Goal: Task Accomplishment & Management: Manage account settings

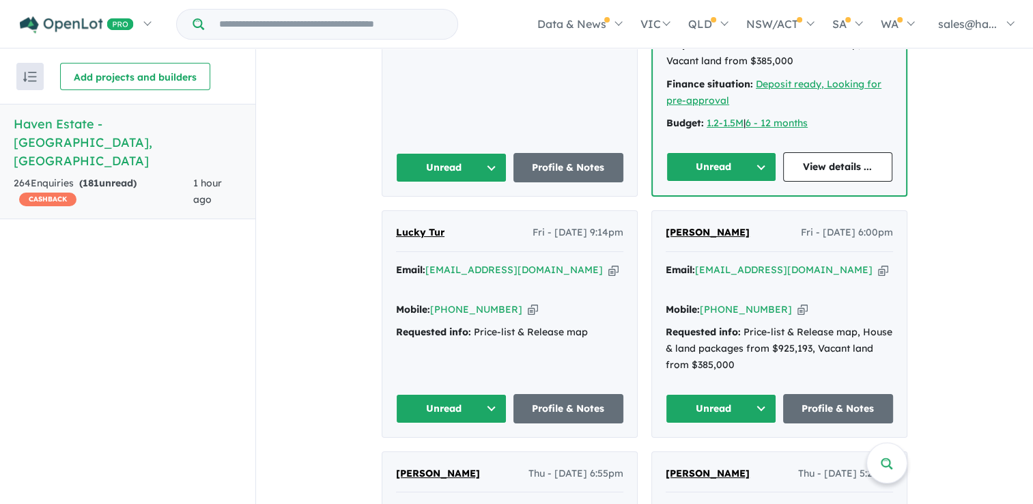
scroll to position [751, 0]
drag, startPoint x: 734, startPoint y: 209, endPoint x: 659, endPoint y: 216, distance: 75.4
click at [659, 216] on div "Denae Shelton Fri - 10/10/2025, 6:00pm Email: denae_shelton@hotmail.com Copied!…" at bounding box center [779, 324] width 255 height 226
drag, startPoint x: 659, startPoint y: 216, endPoint x: 682, endPoint y: 210, distance: 24.0
copy span "Denae Shelton"
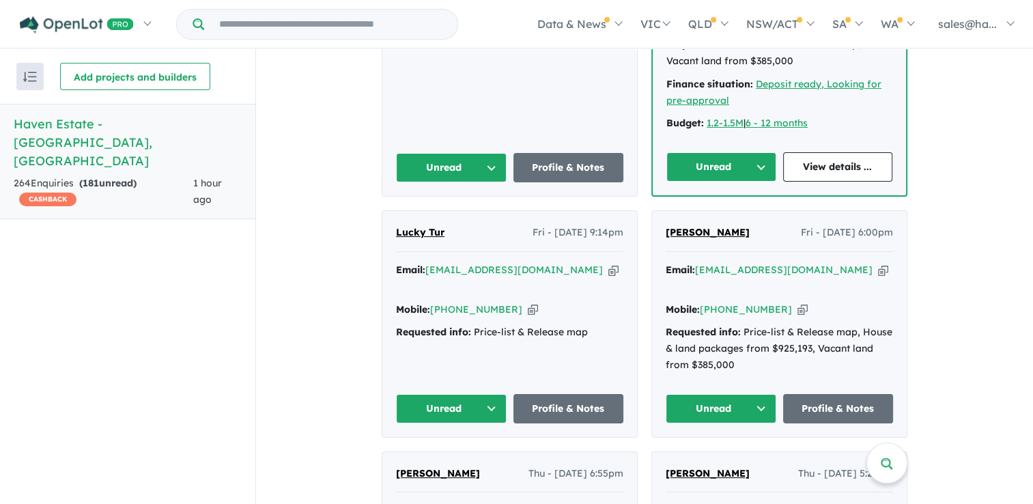
click at [797, 302] on icon "button" at bounding box center [802, 309] width 10 height 14
copy span "Denae Shelton"
click at [878, 263] on icon "button" at bounding box center [883, 270] width 10 height 14
copy span "Denae Shelton"
click at [878, 263] on icon "button" at bounding box center [883, 270] width 10 height 14
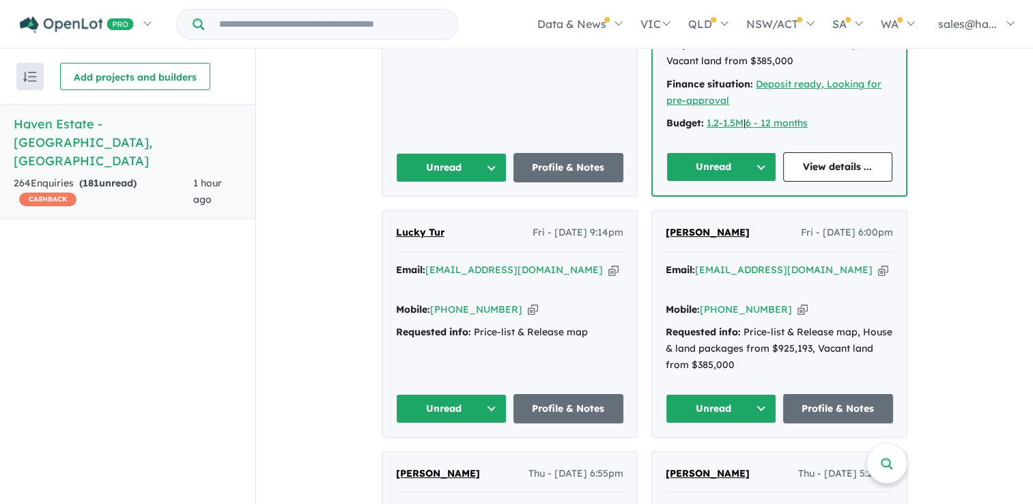
copy span "Denae Shelton"
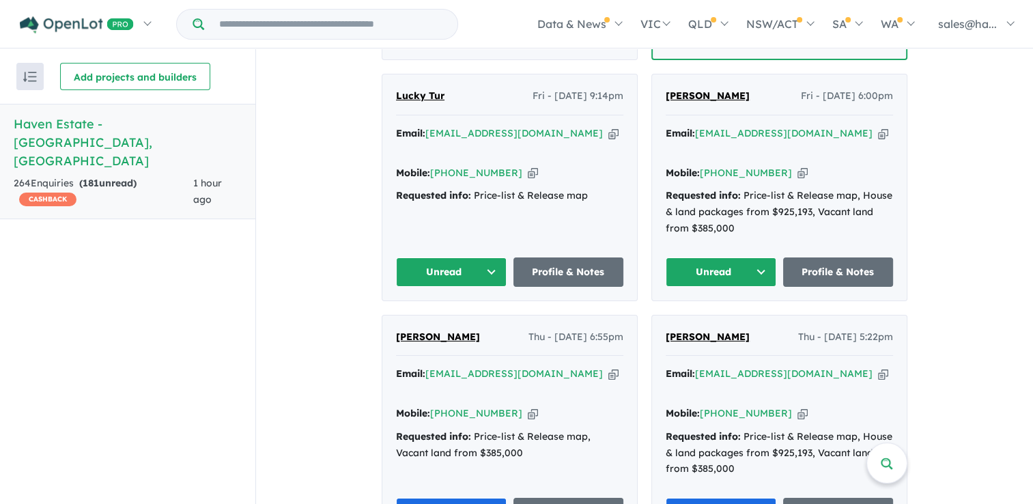
scroll to position [956, 0]
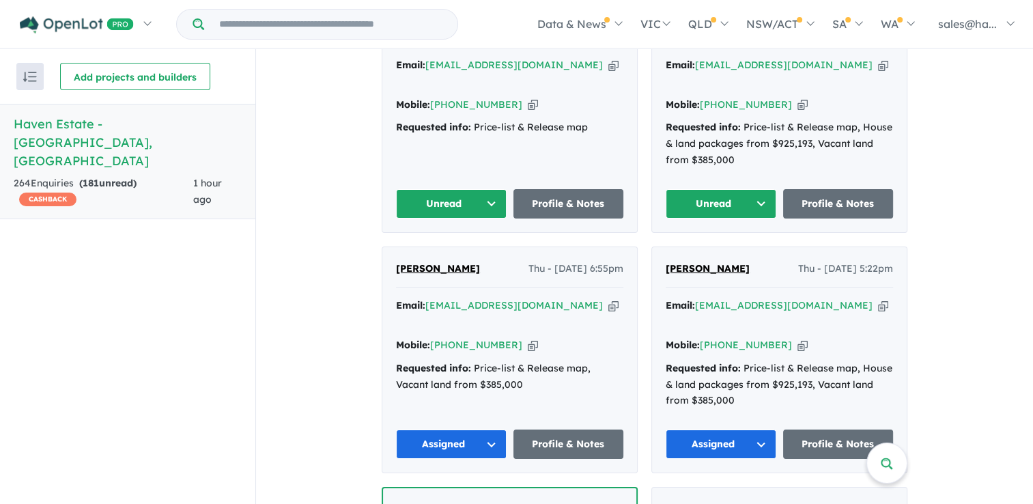
click at [608, 298] on icon "button" at bounding box center [613, 305] width 10 height 14
copy span "Denae Shelton"
click at [528, 338] on icon "button" at bounding box center [533, 345] width 10 height 14
copy span "Denae Shelton"
click at [608, 298] on icon "button" at bounding box center [613, 305] width 10 height 14
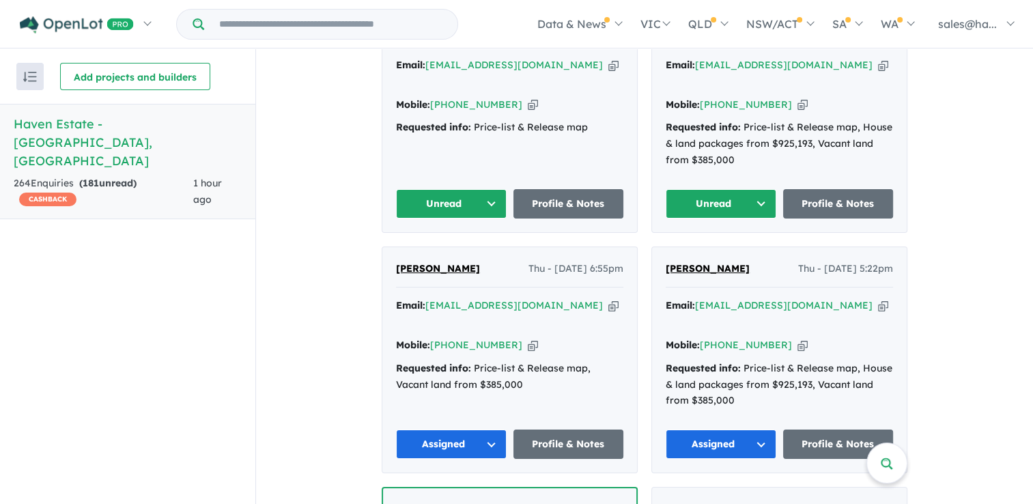
copy span "Denae Shelton"
click at [574, 429] on link "Profile & Notes" at bounding box center [568, 443] width 111 height 29
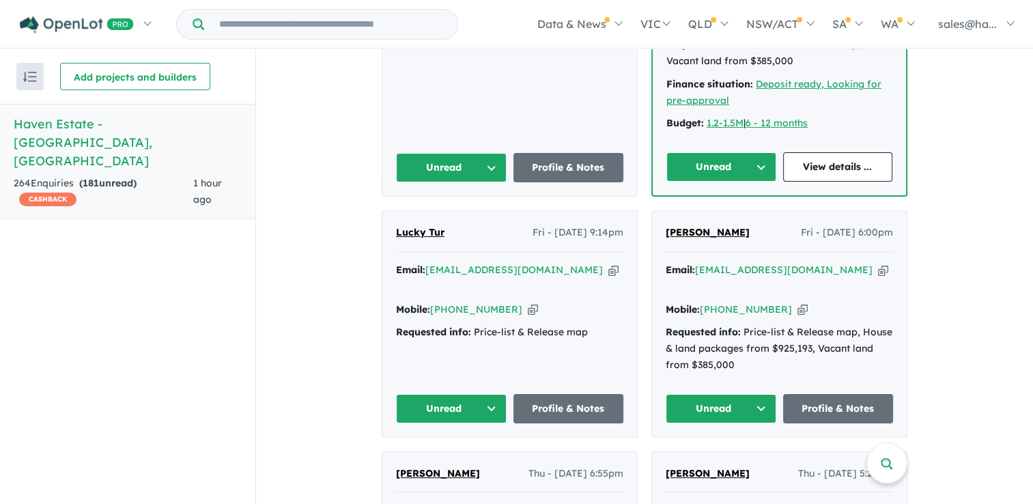
scroll to position [683, 0]
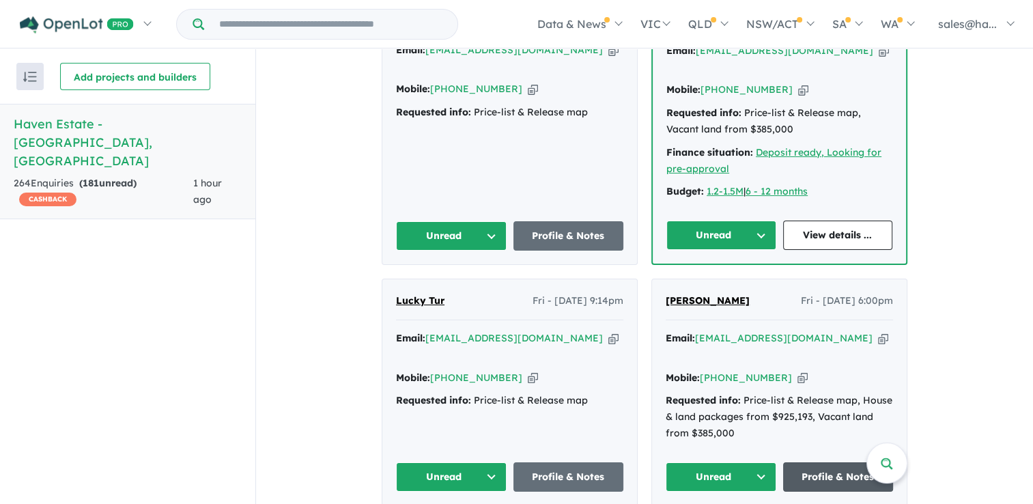
click at [820, 462] on link "Profile & Notes" at bounding box center [838, 476] width 111 height 29
click at [758, 462] on button "Unread" at bounding box center [721, 476] width 111 height 29
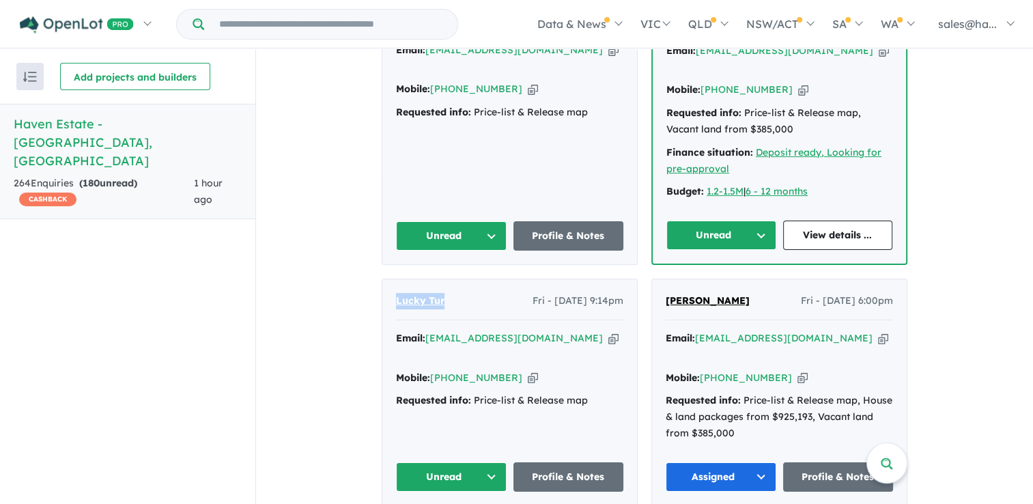
drag, startPoint x: 448, startPoint y: 283, endPoint x: 392, endPoint y: 274, distance: 56.6
click at [396, 293] on div "Lucky Tur Fri - 10/10/2025, 9:14pm" at bounding box center [509, 306] width 227 height 27
drag, startPoint x: 392, startPoint y: 274, endPoint x: 407, endPoint y: 275, distance: 15.0
copy span "Lucky Tur"
click at [528, 371] on icon "button" at bounding box center [533, 378] width 10 height 14
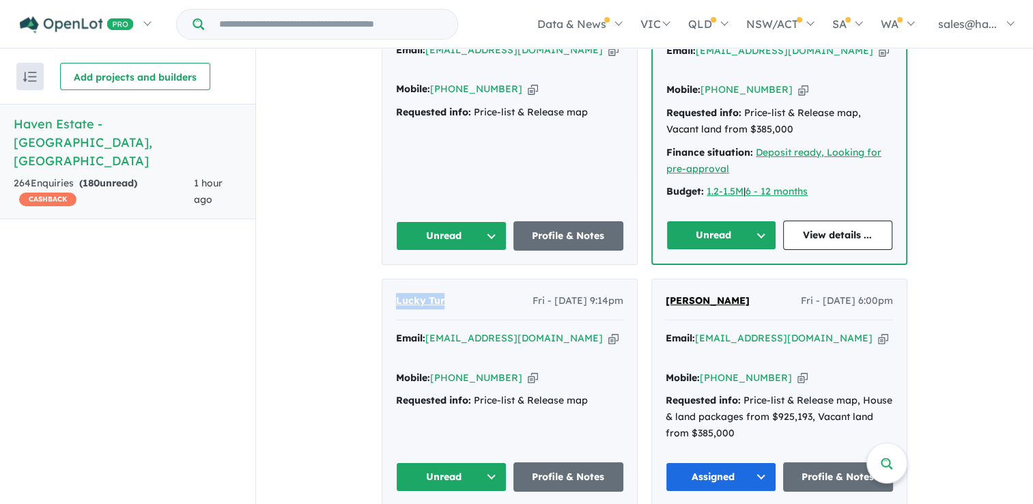
copy span "Lucky Tur"
click at [608, 331] on icon "button" at bounding box center [613, 338] width 10 height 14
copy span "Lucky Tur"
click at [562, 462] on link "Profile & Notes" at bounding box center [568, 476] width 111 height 29
click at [489, 462] on button "Unread" at bounding box center [451, 476] width 111 height 29
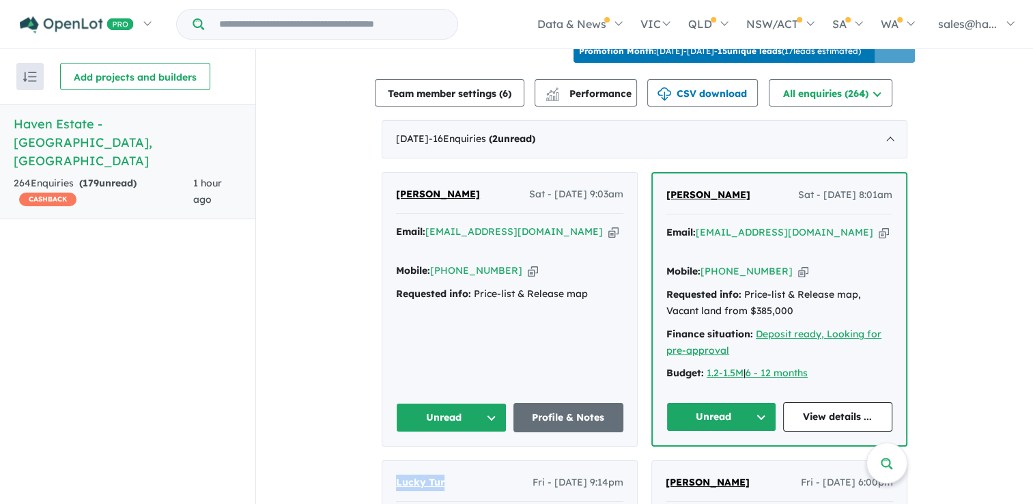
scroll to position [478, 0]
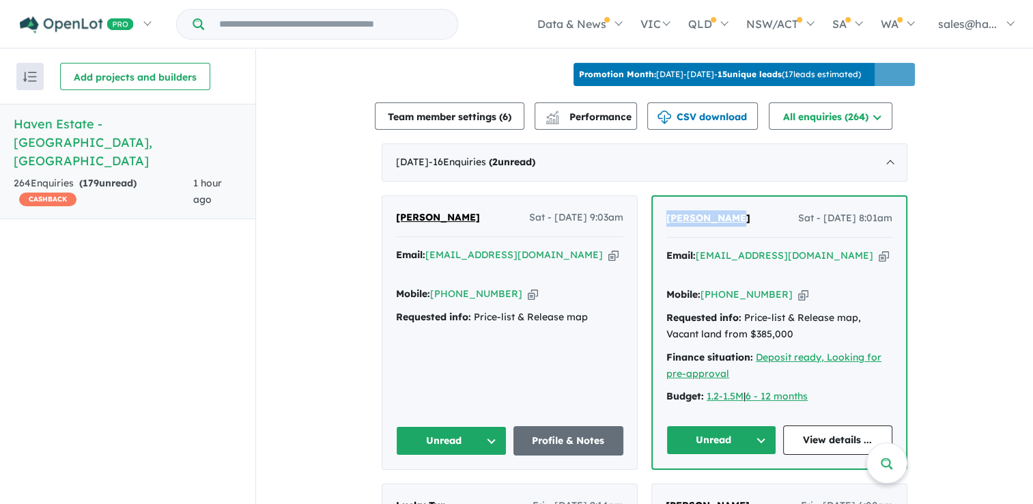
drag, startPoint x: 732, startPoint y: 212, endPoint x: 657, endPoint y: 209, distance: 74.5
click at [657, 209] on div "Dinesh Kerai Sat - 11/10/2025, 8:01am Email: dinesh_karsan@hotmail.com Copied! …" at bounding box center [779, 333] width 253 height 272
drag, startPoint x: 657, startPoint y: 209, endPoint x: 697, endPoint y: 212, distance: 39.7
click at [528, 287] on icon "button" at bounding box center [533, 294] width 10 height 14
click at [608, 249] on icon "button" at bounding box center [613, 255] width 10 height 14
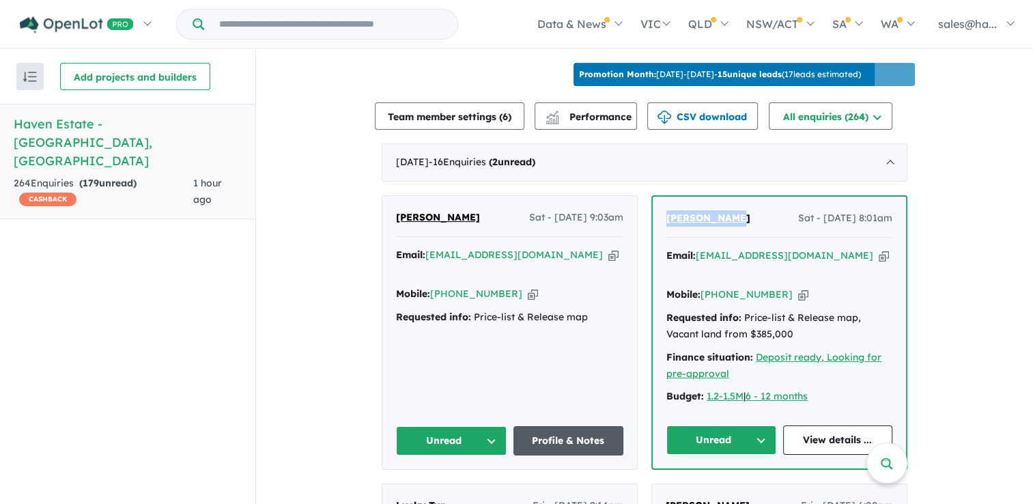
click at [577, 426] on link "Profile & Notes" at bounding box center [568, 440] width 111 height 29
click at [753, 425] on button "Unread" at bounding box center [721, 439] width 110 height 29
click at [707, 488] on button "Assigned" at bounding box center [726, 503] width 119 height 31
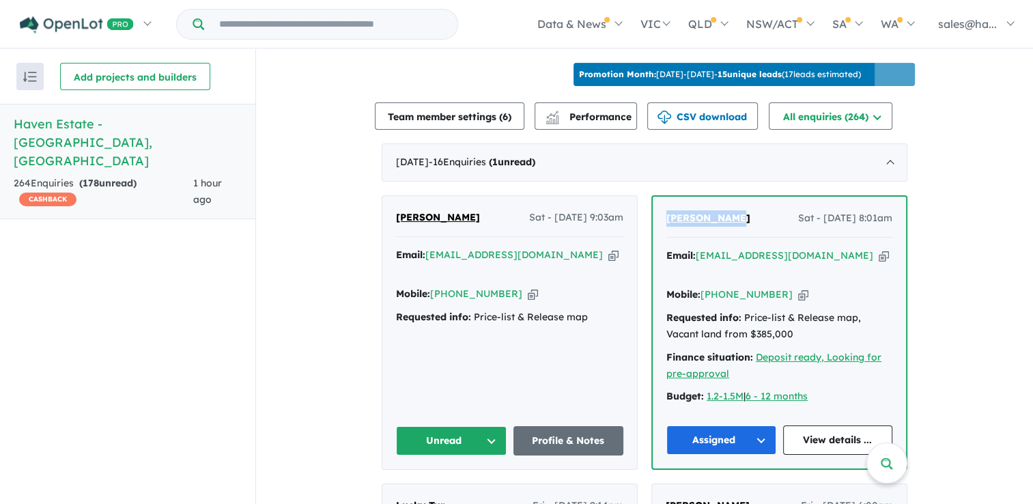
click at [487, 426] on button "Unread" at bounding box center [451, 440] width 111 height 29
click at [459, 489] on button "Assigned" at bounding box center [456, 504] width 119 height 31
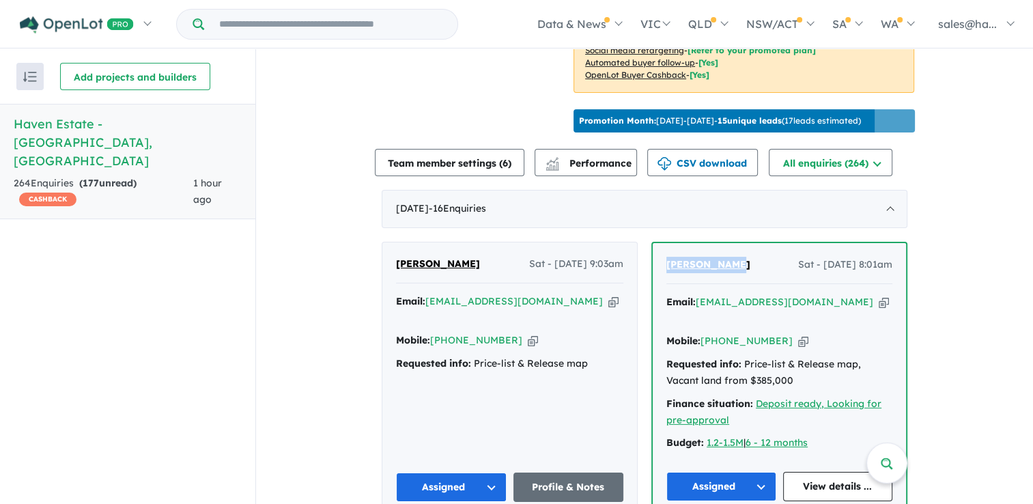
scroll to position [410, 0]
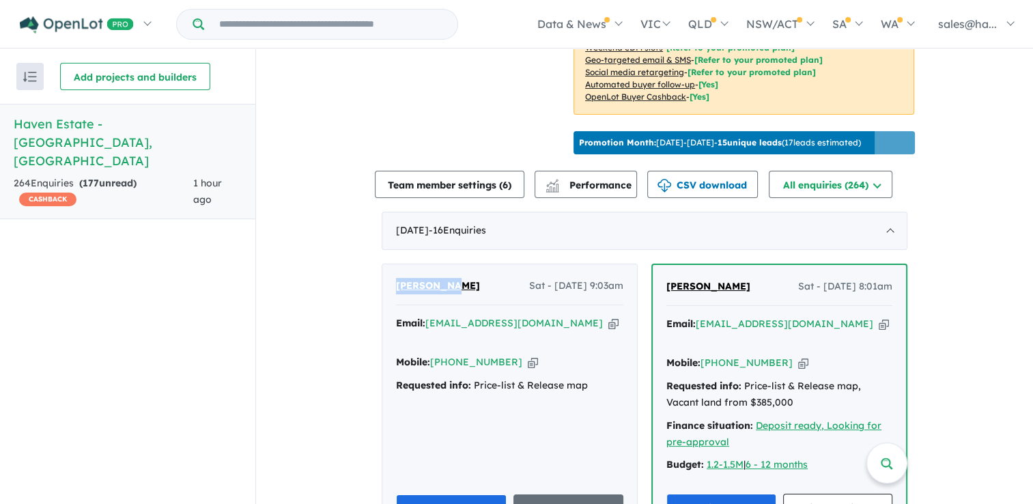
drag, startPoint x: 472, startPoint y: 274, endPoint x: 390, endPoint y: 272, distance: 82.0
click at [390, 272] on div "Arun Sagar Sat - 11/10/2025, 9:03am Email: stylearun@gmail.com Copied! Mobile: …" at bounding box center [509, 400] width 255 height 273
drag, startPoint x: 390, startPoint y: 272, endPoint x: 413, endPoint y: 277, distance: 23.2
click at [528, 355] on icon "button" at bounding box center [533, 362] width 10 height 14
click at [608, 316] on icon "button" at bounding box center [613, 323] width 10 height 14
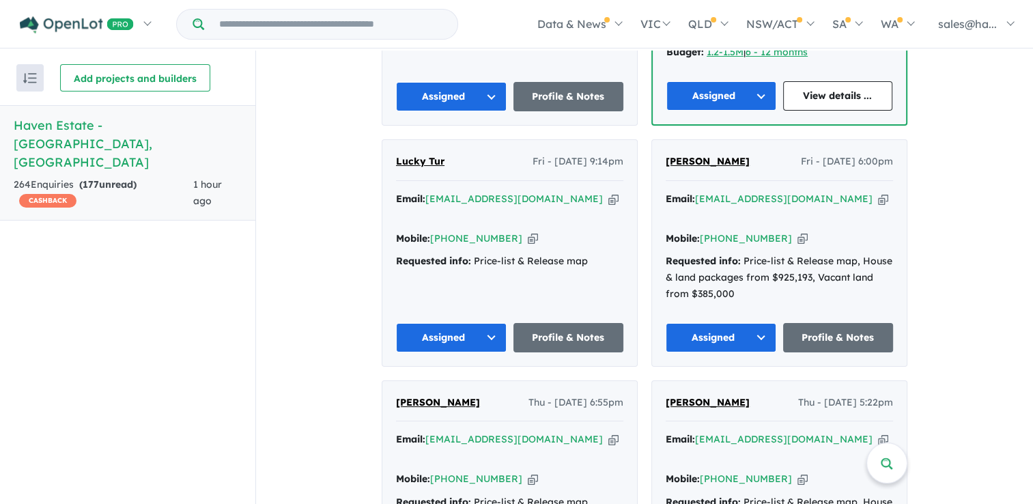
scroll to position [819, 0]
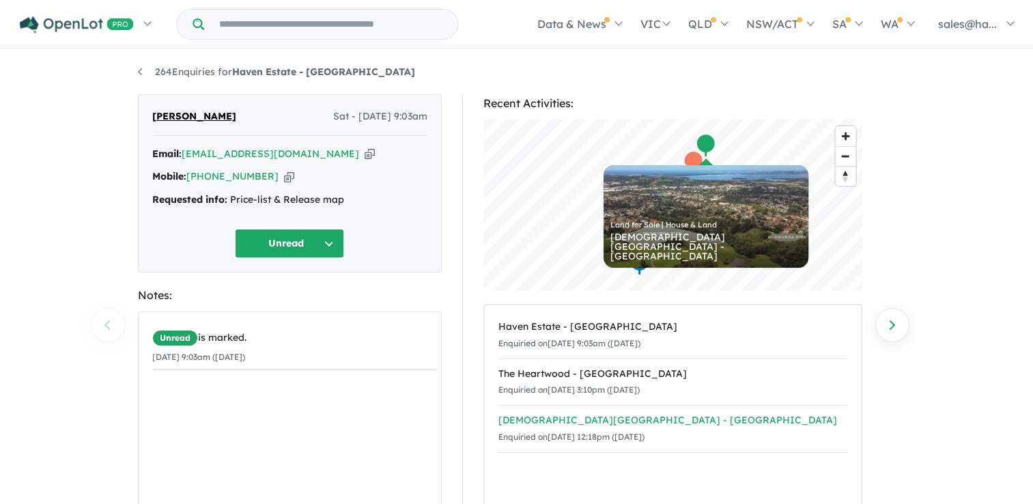
click at [628, 418] on div "Mungurra Rise Estate - Cordeaux Heights" at bounding box center [672, 420] width 349 height 16
